Goal: Contribute content: Add original content to the website for others to see

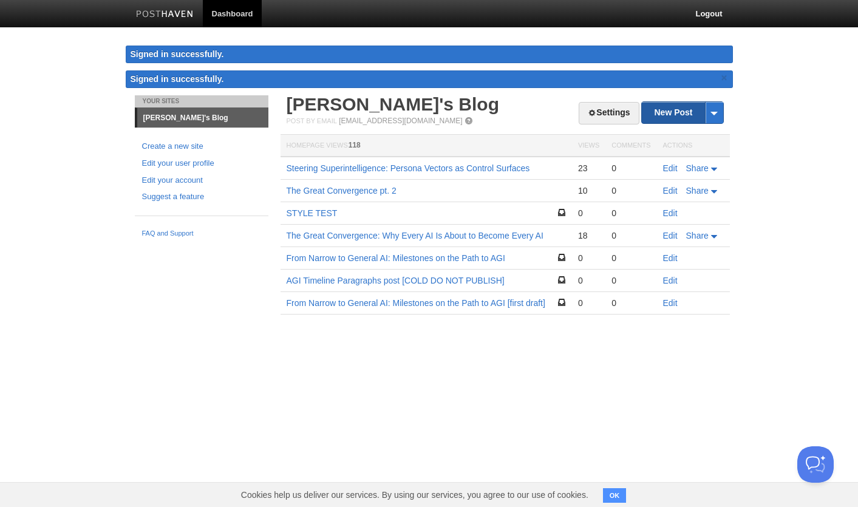
click at [664, 113] on link "New Post" at bounding box center [682, 112] width 81 height 21
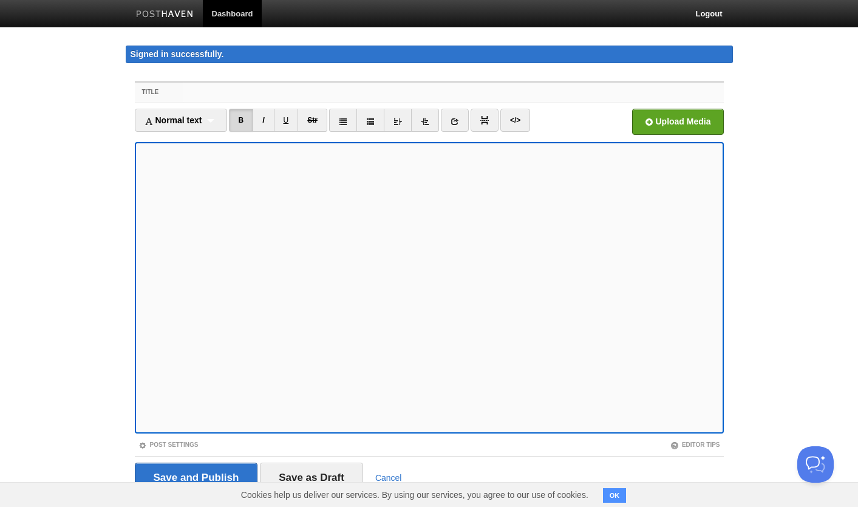
click at [464, 90] on input "Title" at bounding box center [453, 92] width 540 height 19
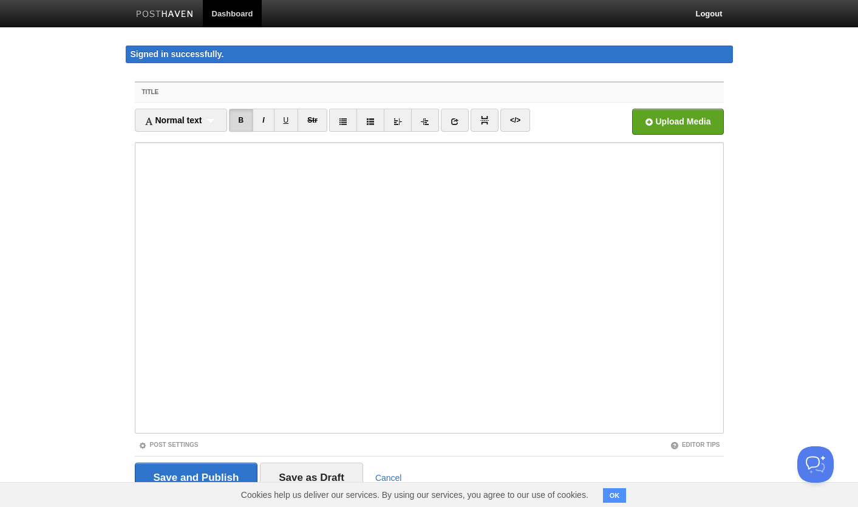
paste input "The Convergent Mind: How Personalities Dissolve and Reform in Multi-Agent Orche…"
type input "The Convergent Mind: How Personalities Dissolve and Reform in Multi-Agent Orche…"
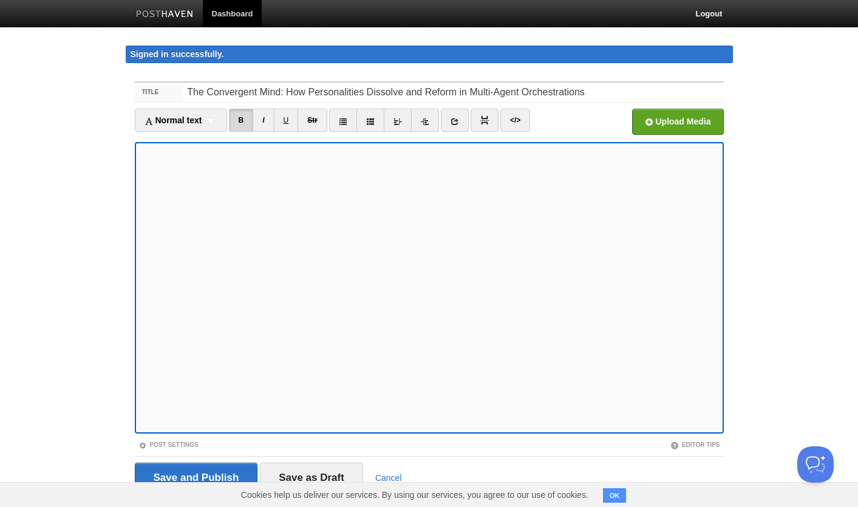
scroll to position [31, 0]
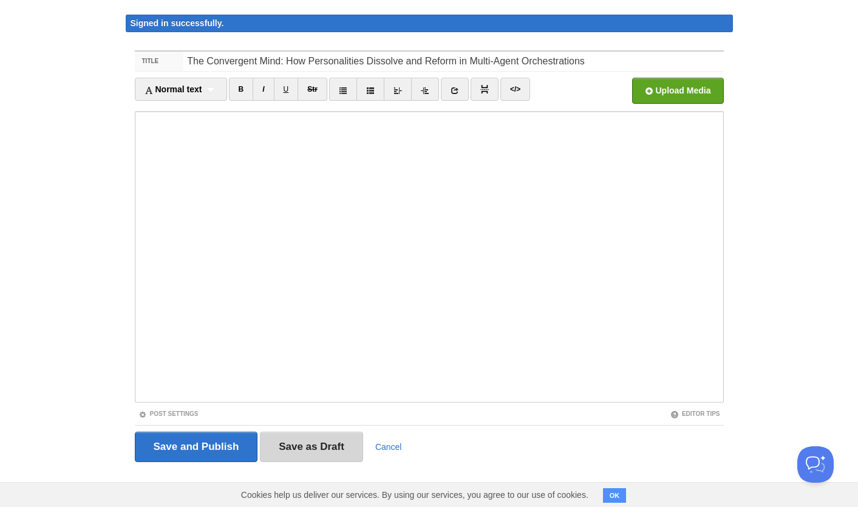
click at [319, 447] on input "Save as Draft" at bounding box center [311, 447] width 103 height 30
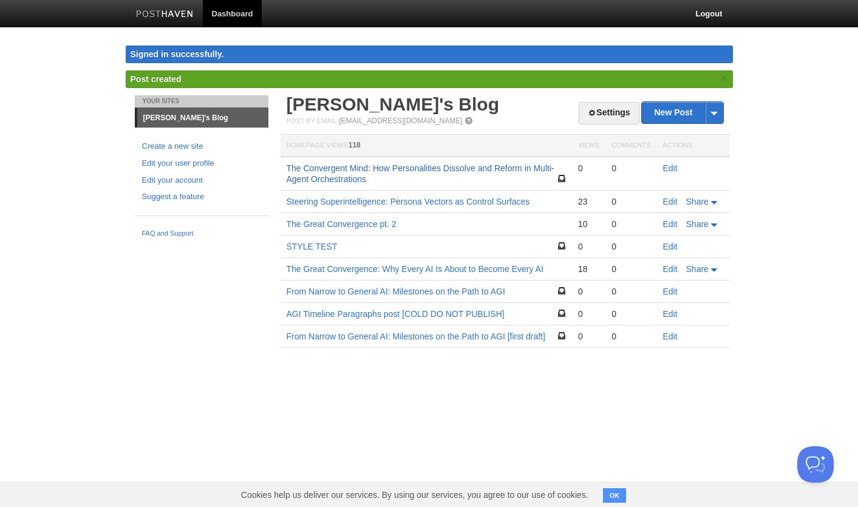
click at [330, 169] on link "The Convergent Mind: How Personalities Dissolve and Reform in Multi-Agent Orche…" at bounding box center [421, 173] width 268 height 21
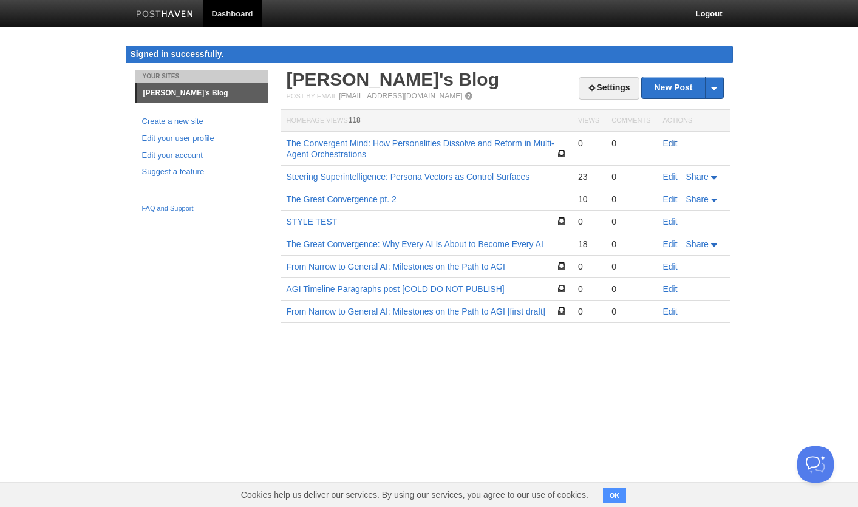
click at [670, 146] on link "Edit" at bounding box center [670, 143] width 15 height 10
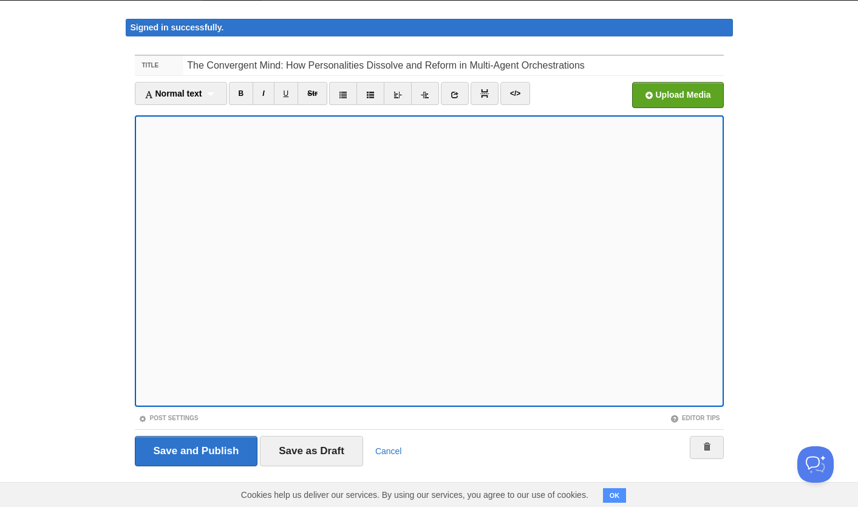
scroll to position [31, 0]
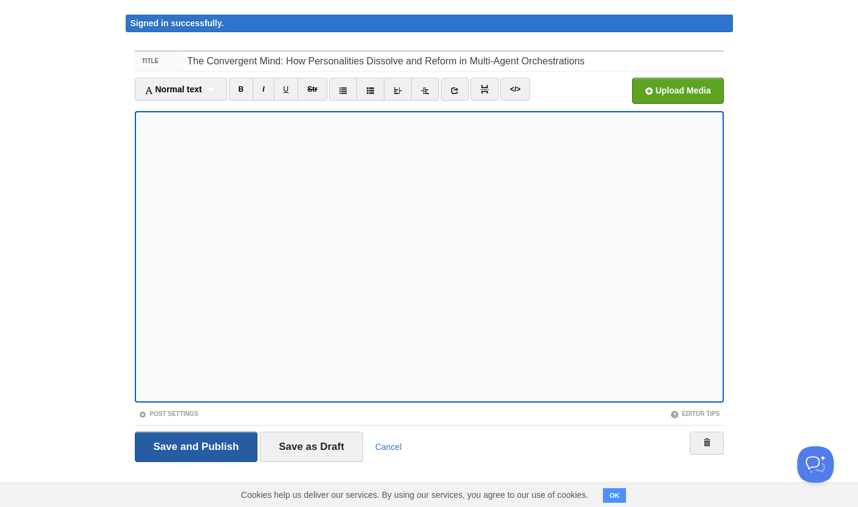
click at [221, 451] on input "Save and Publish" at bounding box center [196, 447] width 123 height 30
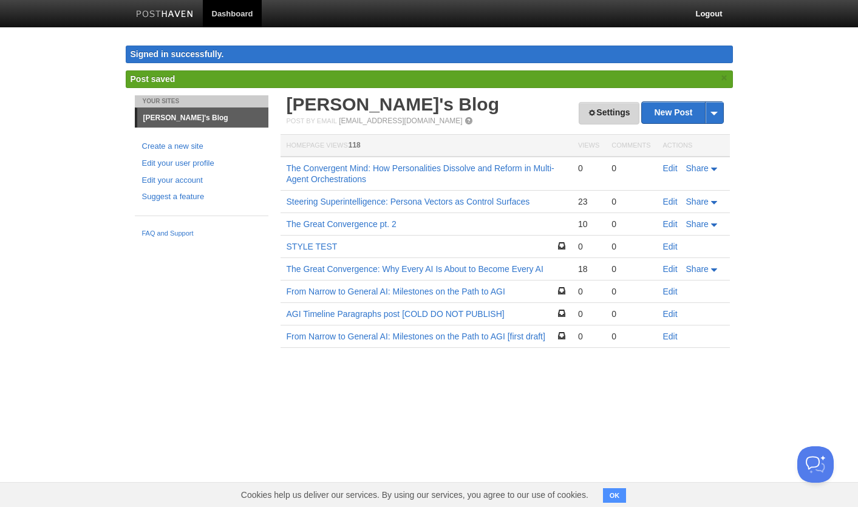
click at [615, 113] on link "Settings" at bounding box center [609, 113] width 60 height 22
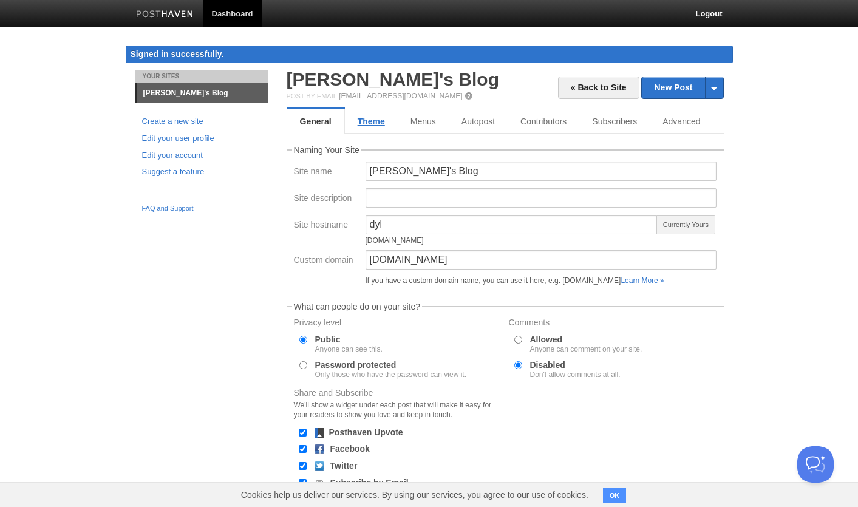
click at [376, 122] on link "Theme" at bounding box center [371, 121] width 53 height 24
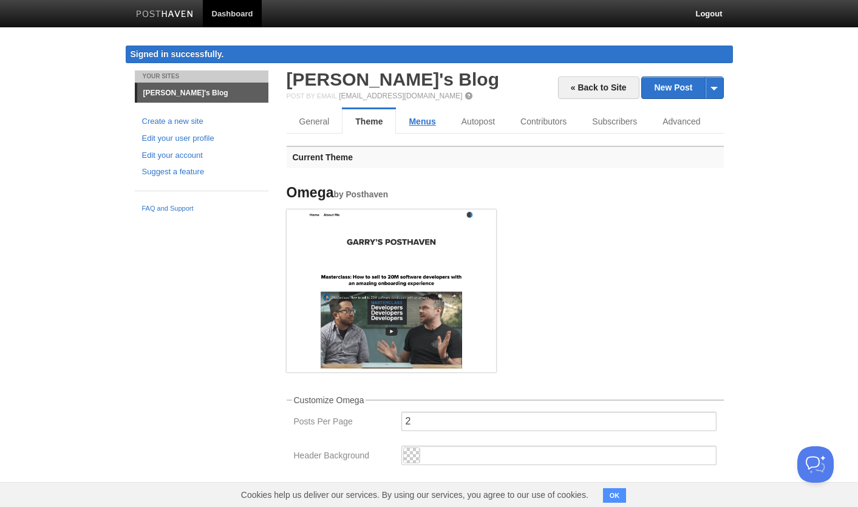
click at [420, 123] on link "Menus" at bounding box center [422, 121] width 52 height 24
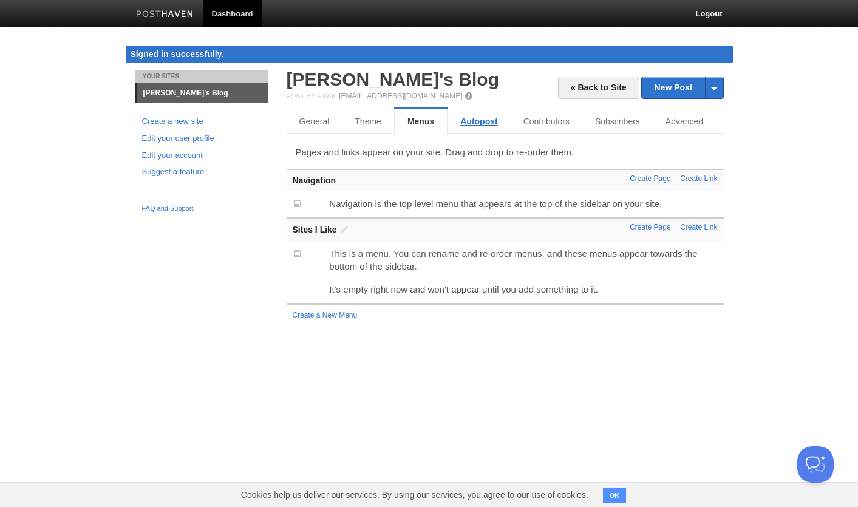
click at [475, 123] on link "Autopost" at bounding box center [478, 121] width 63 height 24
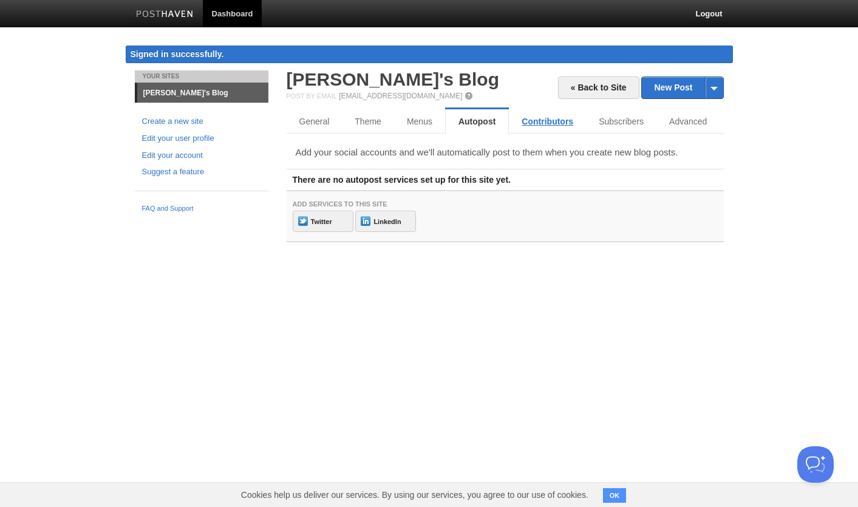
click at [522, 122] on link "Contributors" at bounding box center [547, 121] width 77 height 24
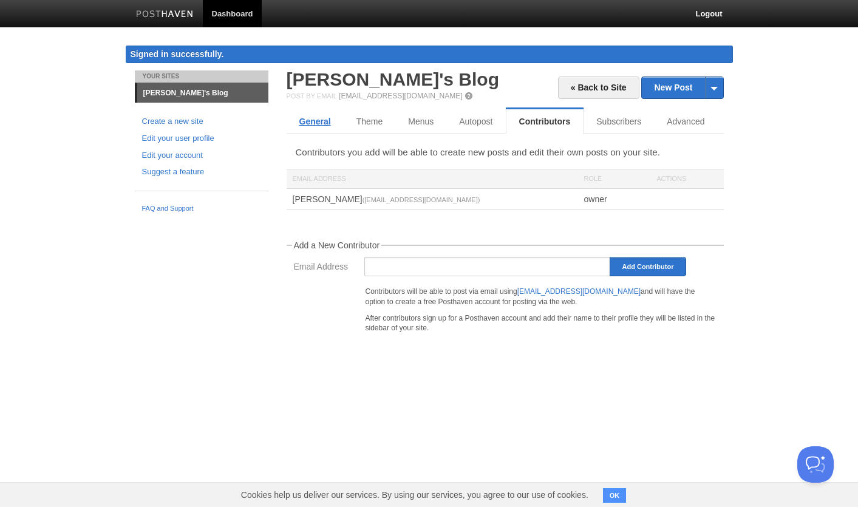
click at [324, 129] on link "General" at bounding box center [315, 121] width 57 height 24
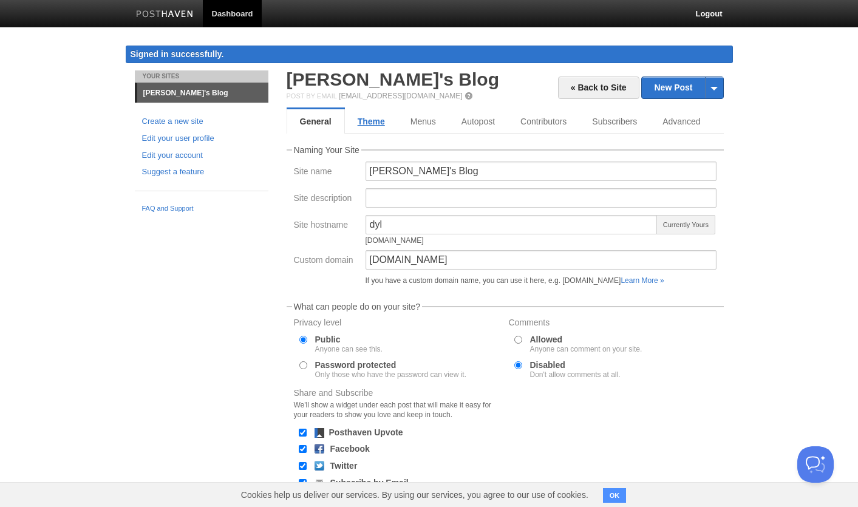
click at [379, 125] on link "Theme" at bounding box center [371, 121] width 53 height 24
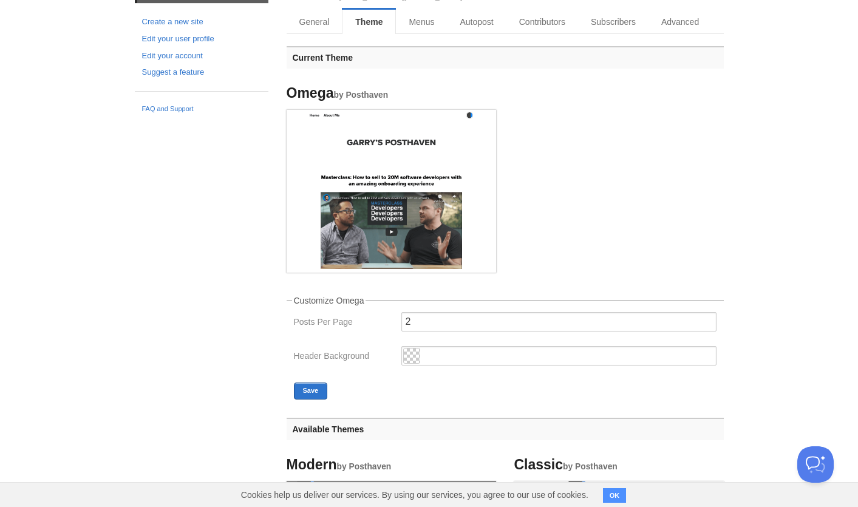
scroll to position [102, 0]
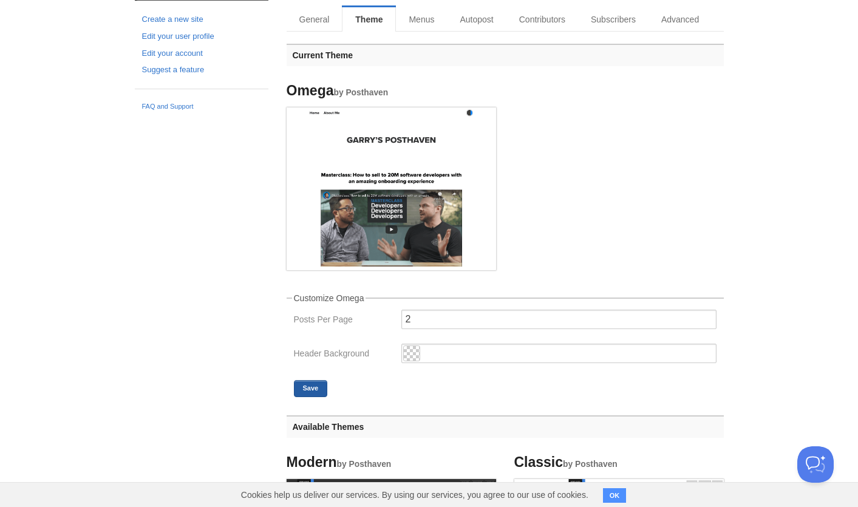
click at [303, 391] on button "Save" at bounding box center [311, 388] width 34 height 17
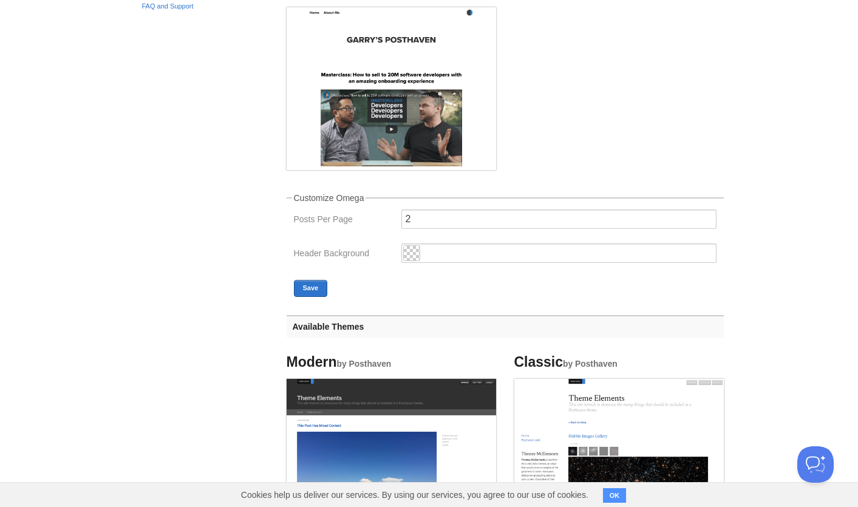
scroll to position [0, 0]
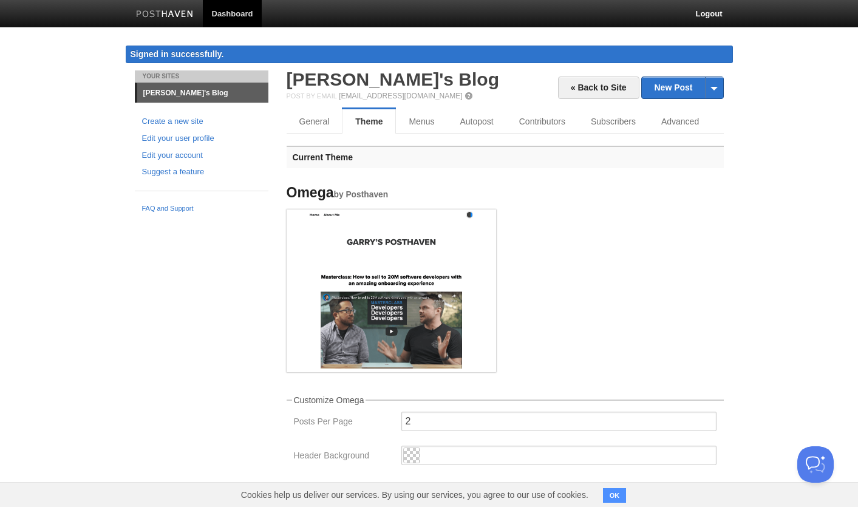
click at [166, 15] on img at bounding box center [165, 14] width 58 height 9
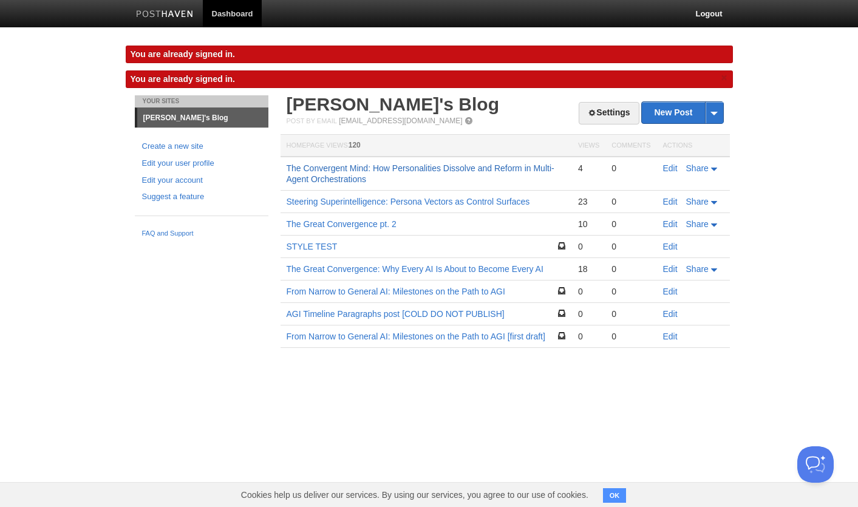
click at [347, 175] on link "The Convergent Mind: How Personalities Dissolve and Reform in Multi-Agent Orche…" at bounding box center [421, 173] width 268 height 21
click at [664, 160] on td "Edit Share" at bounding box center [693, 174] width 73 height 34
click at [667, 169] on link "Edit" at bounding box center [670, 168] width 15 height 10
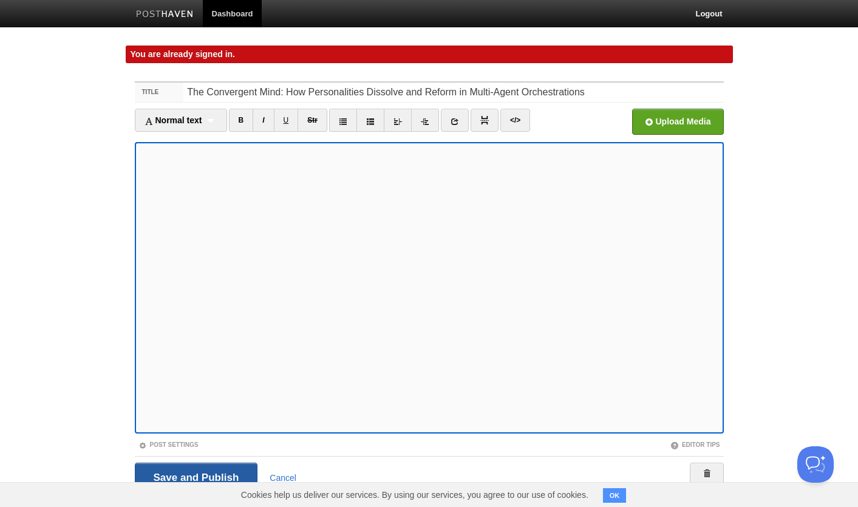
click at [182, 471] on input "Save and Publish" at bounding box center [196, 478] width 123 height 30
